Goal: Information Seeking & Learning: Find specific fact

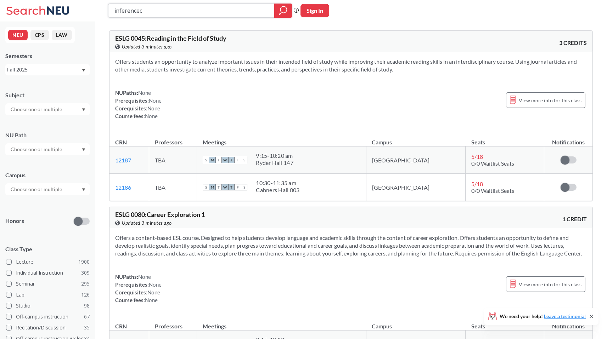
click at [170, 10] on input "inferencec" at bounding box center [192, 11] width 156 height 12
click at [139, 12] on input "inferencec" at bounding box center [192, 11] width 156 height 12
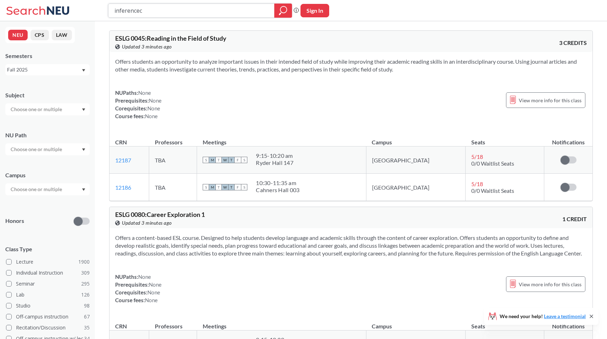
click at [139, 12] on input "inferencec" at bounding box center [192, 11] width 156 height 12
type input "ds4420"
